Goal: Task Accomplishment & Management: Use online tool/utility

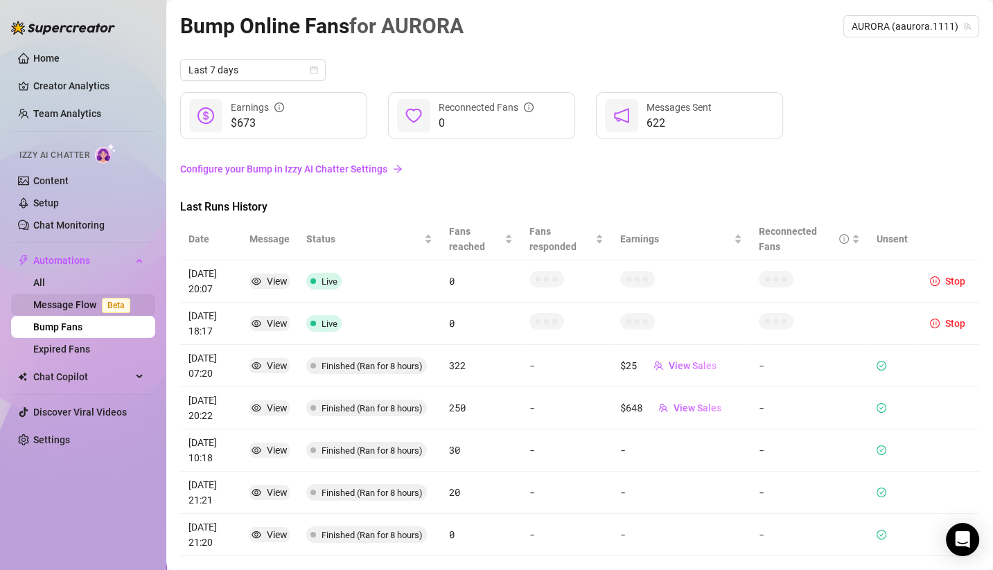
click at [66, 301] on link "Message Flow Beta" at bounding box center [84, 304] width 103 height 11
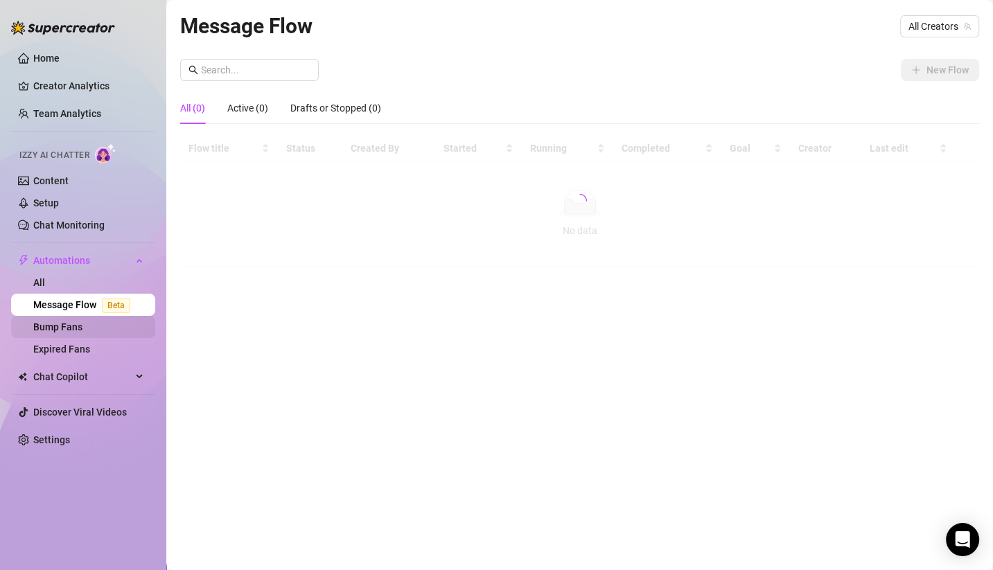
click at [66, 324] on link "Bump Fans" at bounding box center [57, 327] width 49 height 11
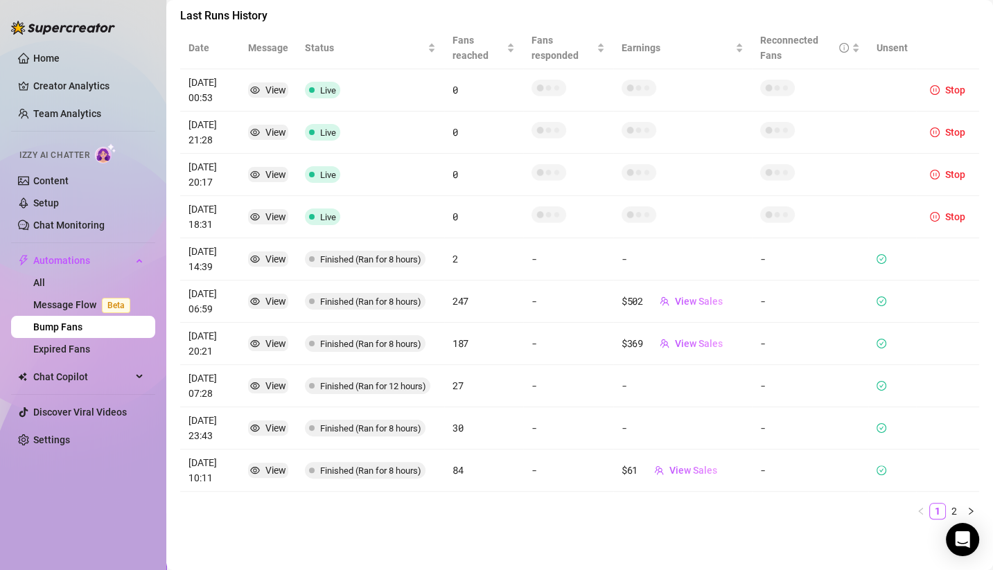
scroll to position [108, 0]
